Goal: Task Accomplishment & Management: Manage account settings

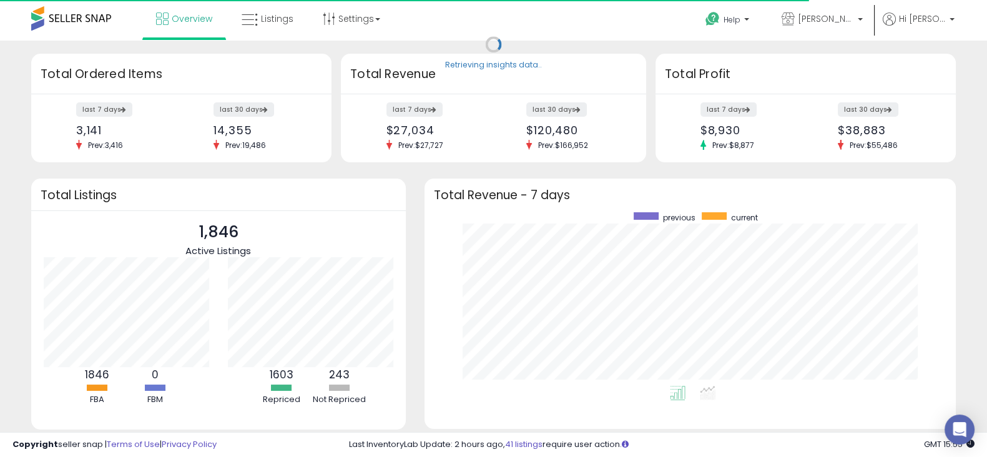
scroll to position [173, 506]
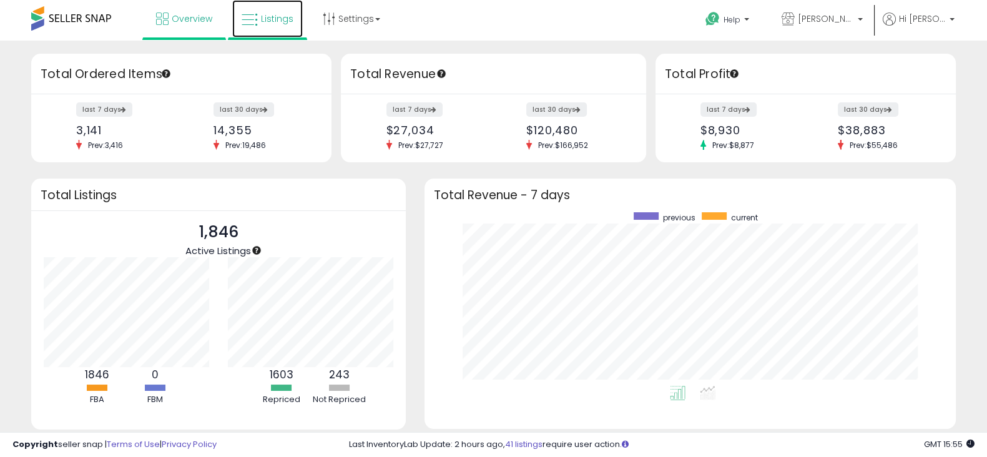
click at [266, 14] on span "Listings" at bounding box center [277, 18] width 32 height 12
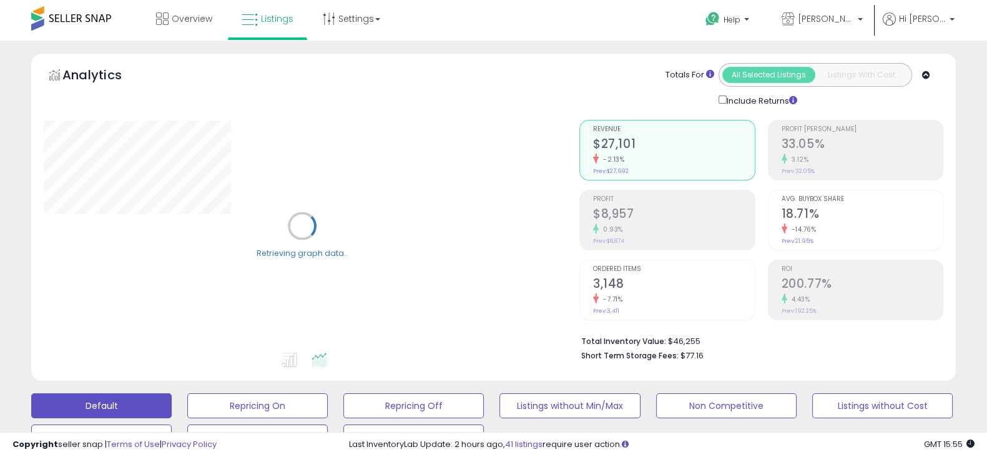
scroll to position [190, 0]
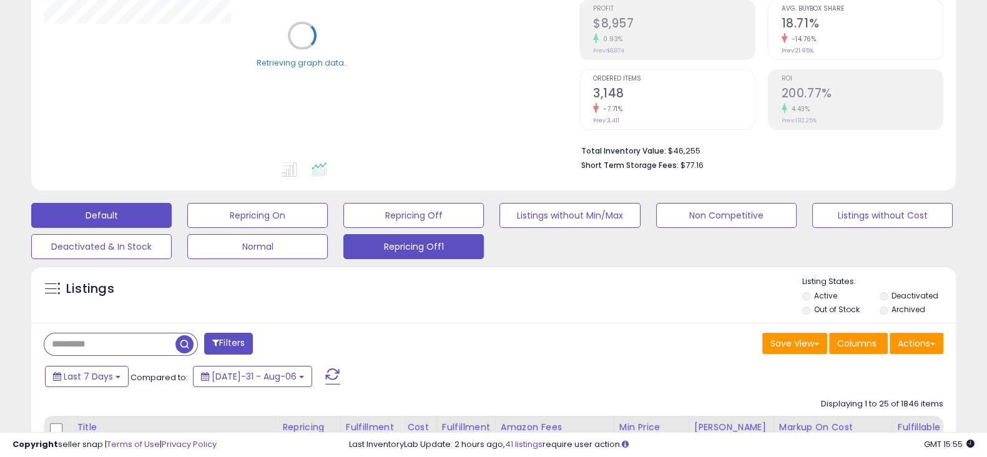
click at [328, 228] on button "Repricing Off1" at bounding box center [257, 215] width 140 height 25
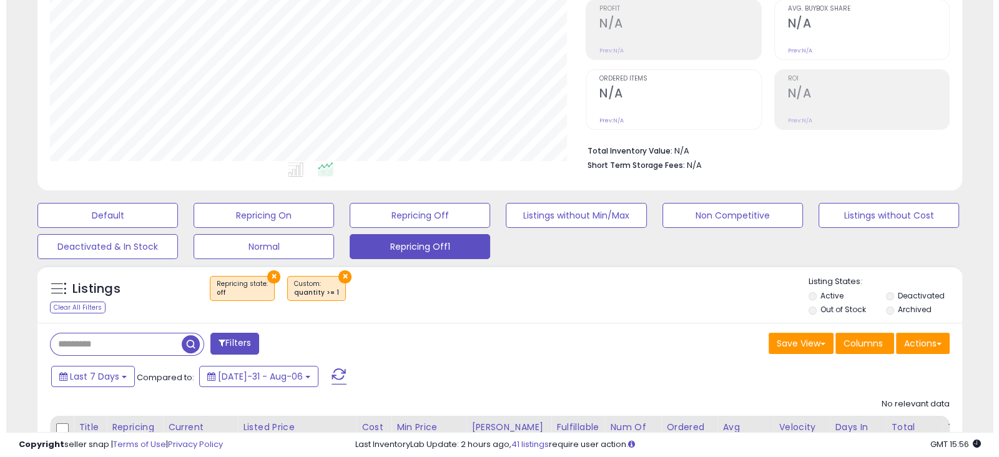
scroll to position [307, 0]
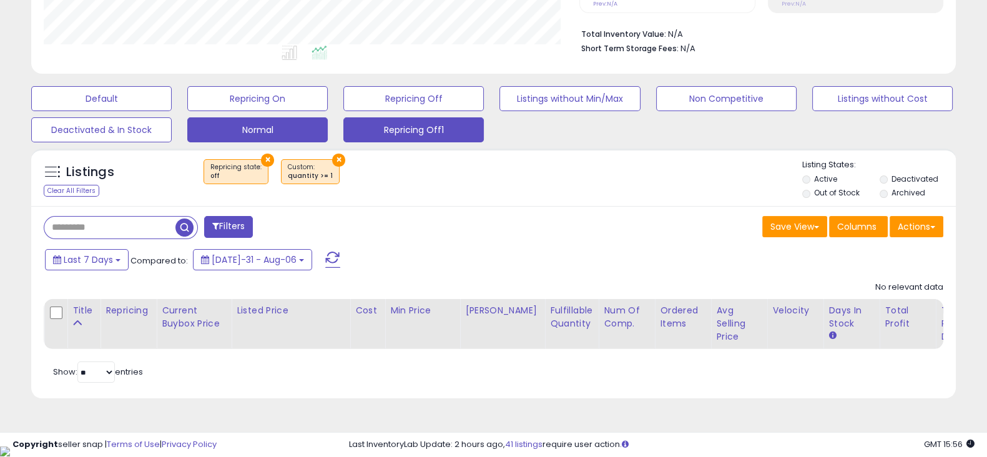
click at [172, 111] on button "Normal" at bounding box center [101, 98] width 140 height 25
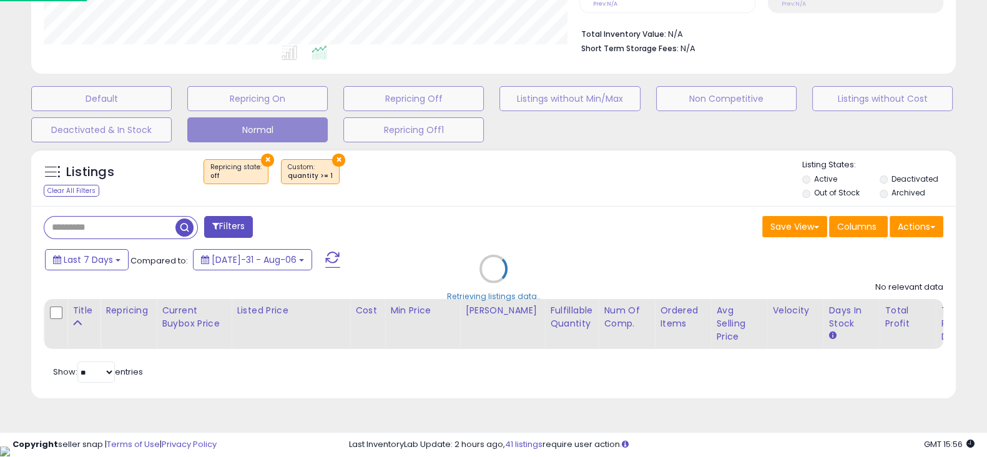
scroll to position [255, 542]
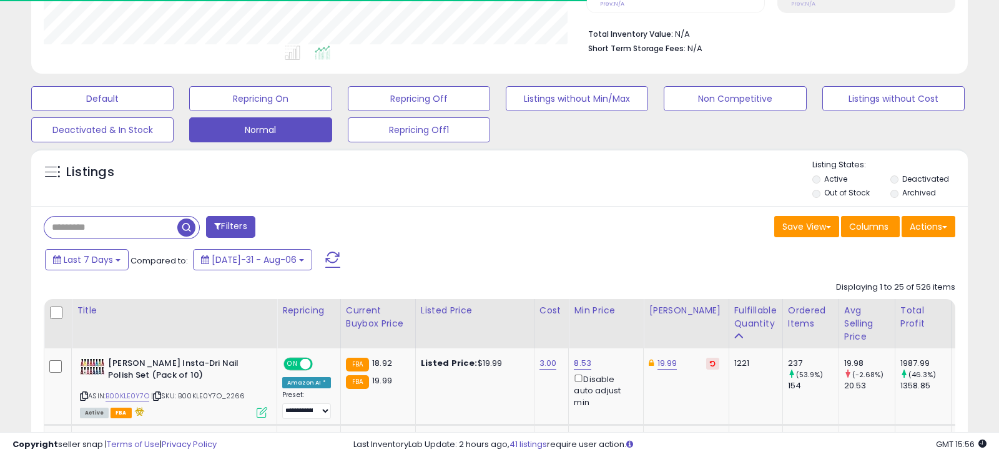
select select "**"
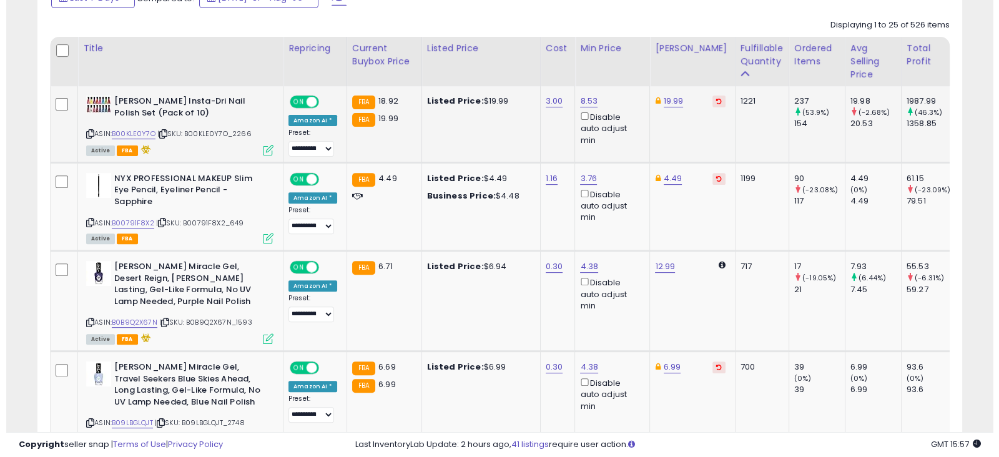
scroll to position [567, 0]
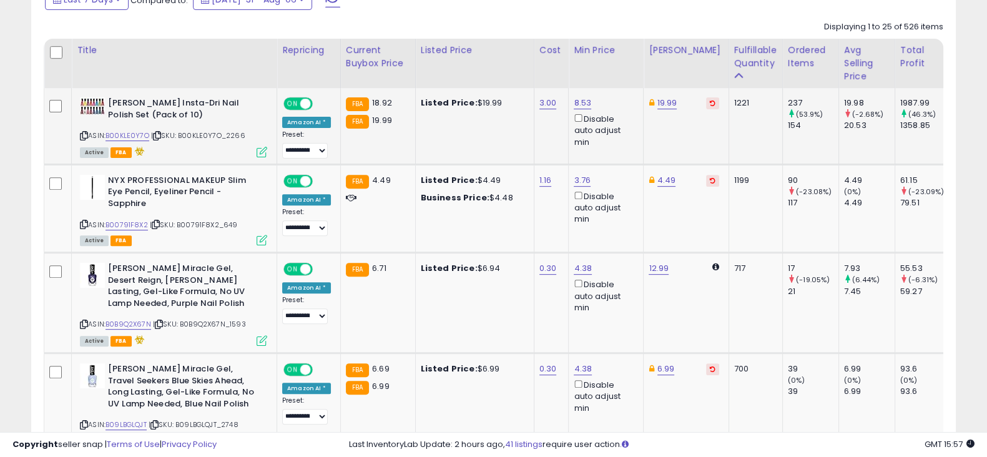
click at [116, 142] on div "ASIN: B00KLE0Y7O | SKU: B00KLE0Y7O_2266 Active FBA" at bounding box center [173, 126] width 187 height 59
click at [124, 130] on link "B00KLE0Y7O" at bounding box center [127, 135] width 44 height 11
click at [666, 100] on link "19.99" at bounding box center [667, 103] width 20 height 12
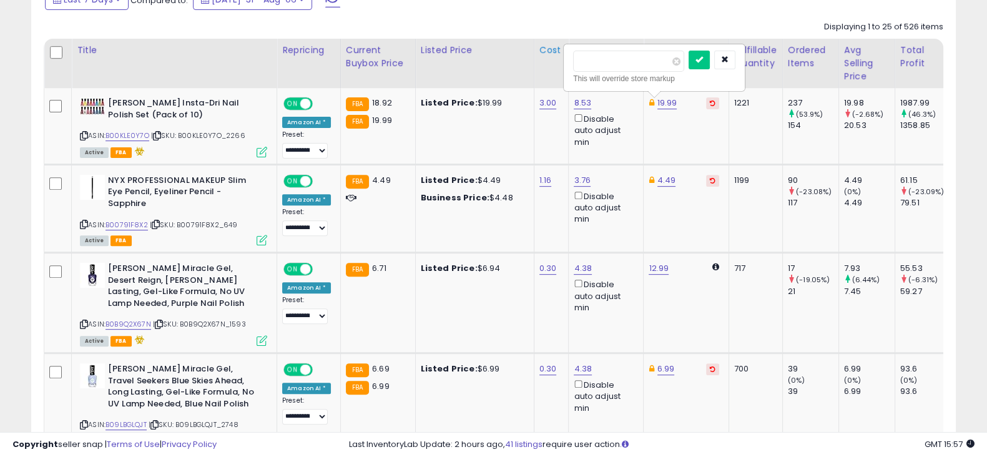
drag, startPoint x: 614, startPoint y: 61, endPoint x: 560, endPoint y: 57, distance: 53.8
type input "*****"
click at [703, 59] on icon "submit" at bounding box center [698, 59] width 7 height 7
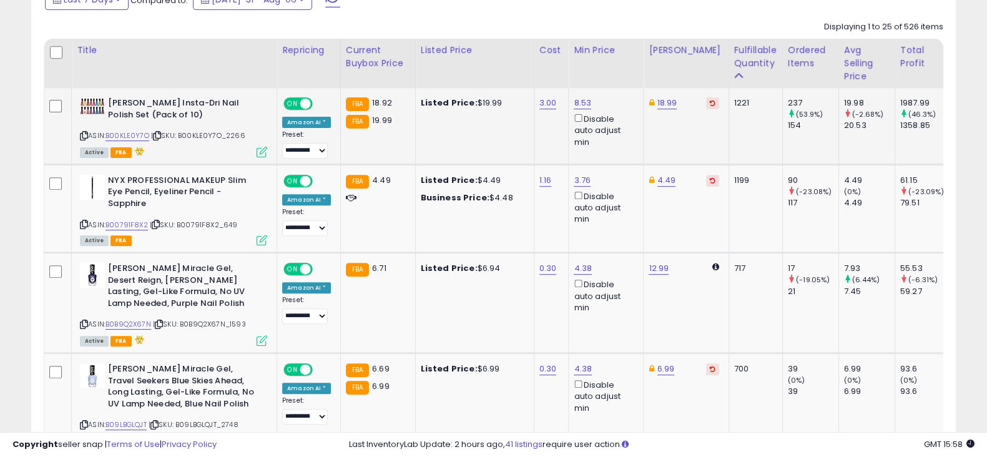
click at [257, 154] on icon at bounding box center [262, 152] width 11 height 11
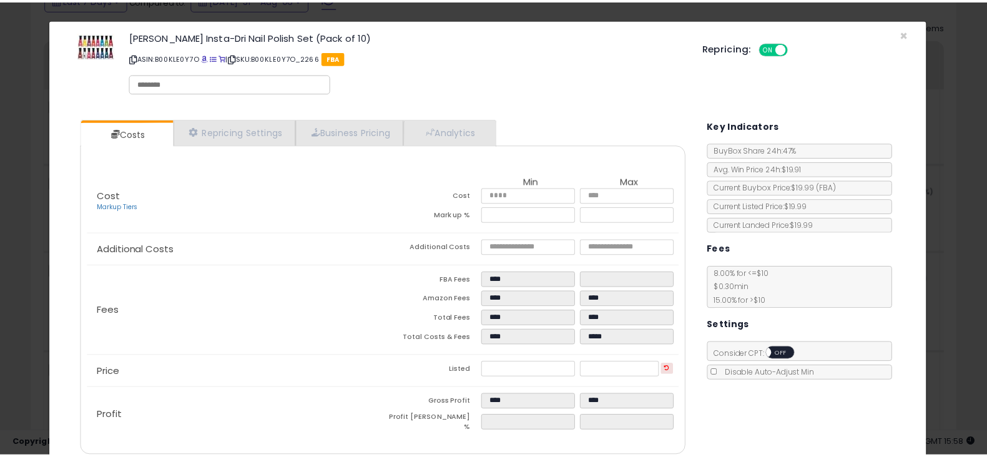
scroll to position [9, 0]
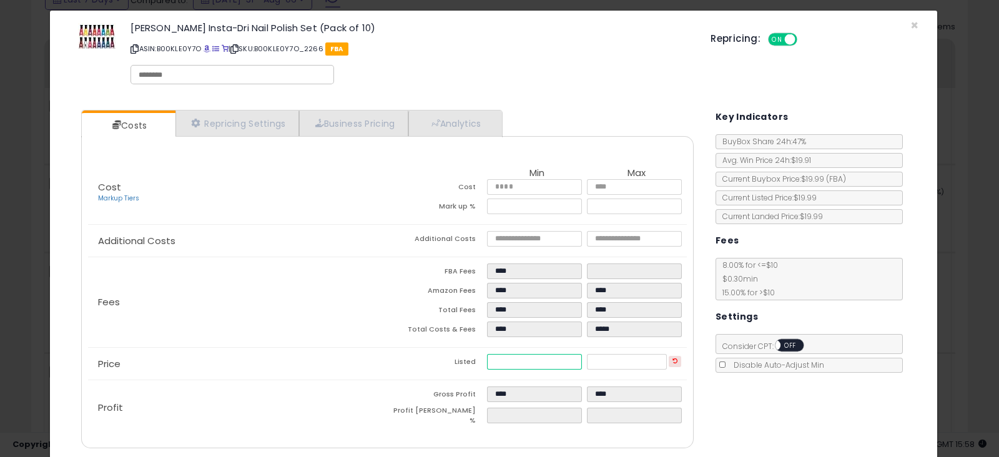
drag, startPoint x: 522, startPoint y: 356, endPoint x: 462, endPoint y: 341, distance: 61.2
click at [462, 341] on div "Cost Markup Tiers Min Max Cost **** **** Mark up % **** ****** Additional Costs…" at bounding box center [387, 298] width 617 height 273
click at [902, 29] on div "Repricing: ON OFF" at bounding box center [814, 38] width 208 height 18
click at [904, 29] on div "Repricing: ON OFF" at bounding box center [814, 38] width 208 height 18
click at [906, 29] on div "Repricing: ON OFF" at bounding box center [814, 38] width 208 height 18
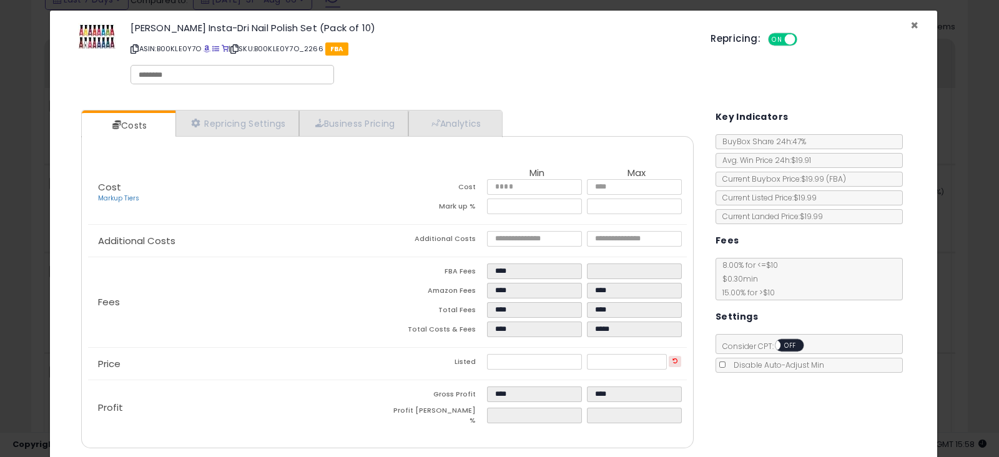
click at [910, 24] on span "×" at bounding box center [914, 25] width 8 height 18
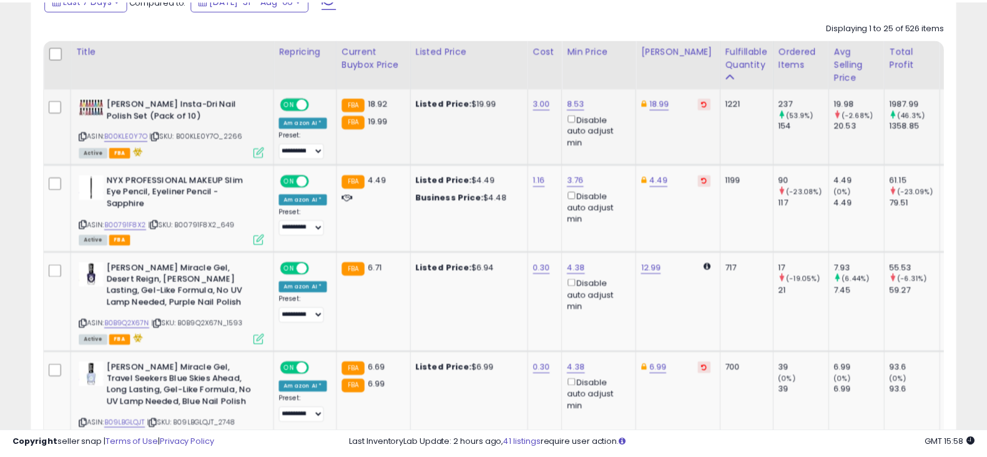
scroll to position [623894, 623614]
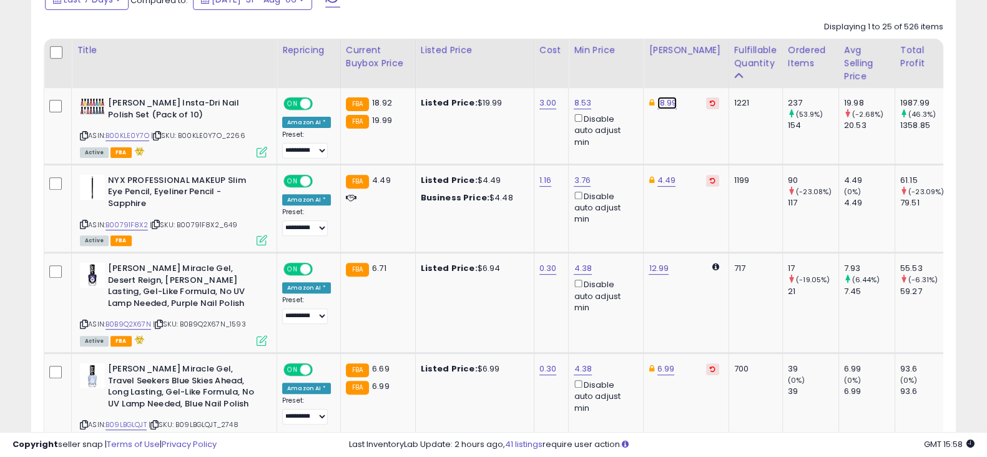
click at [662, 103] on link "18.99" at bounding box center [667, 103] width 20 height 12
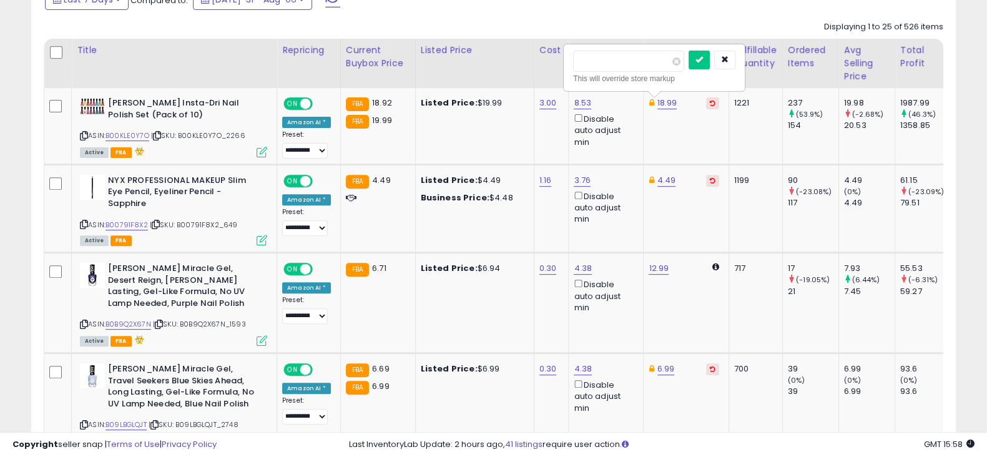
click at [590, 67] on input "*****" at bounding box center [628, 61] width 111 height 21
type input "*****"
click at [703, 62] on icon "submit" at bounding box center [698, 59] width 7 height 7
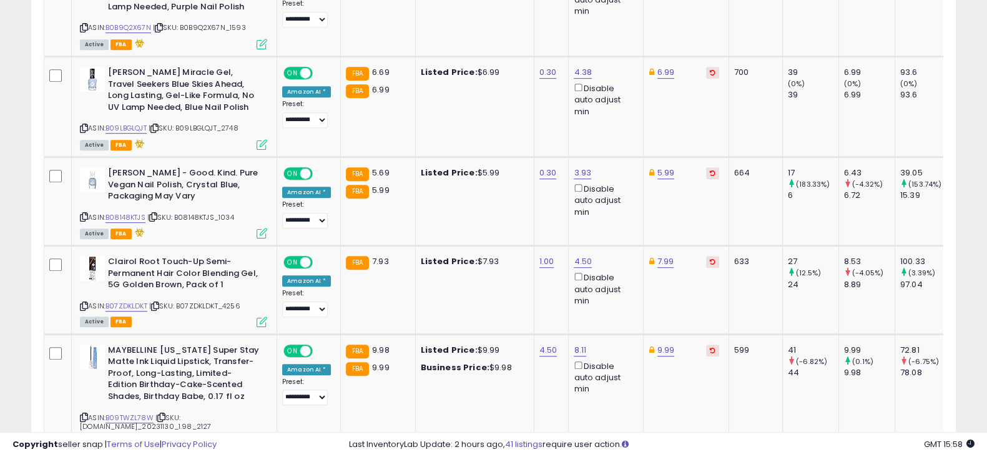
scroll to position [0, 0]
